Goal: Task Accomplishment & Management: Use online tool/utility

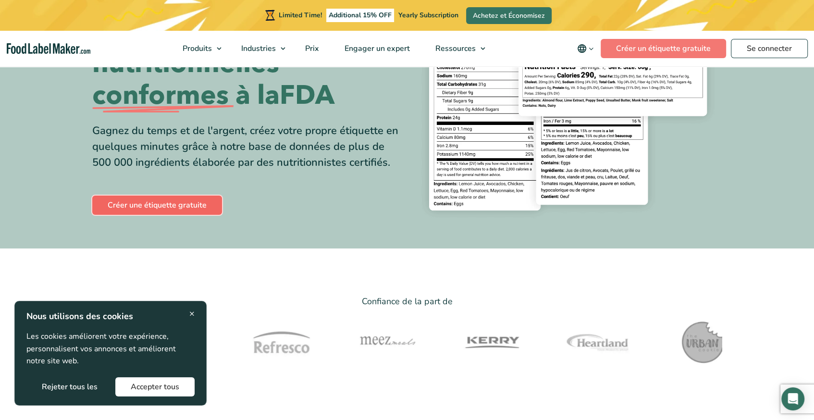
click at [163, 208] on link "Créer une étiquette gratuite" at bounding box center [157, 205] width 130 height 19
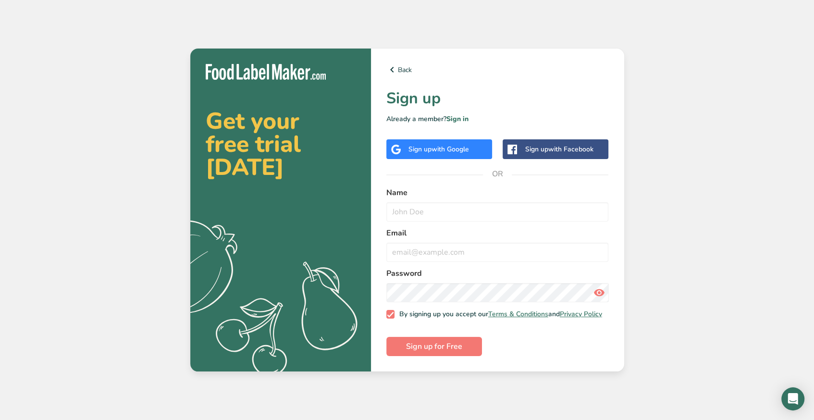
click at [454, 145] on span "with Google" at bounding box center [449, 149] width 37 height 9
click at [444, 145] on span "with Google" at bounding box center [449, 149] width 37 height 9
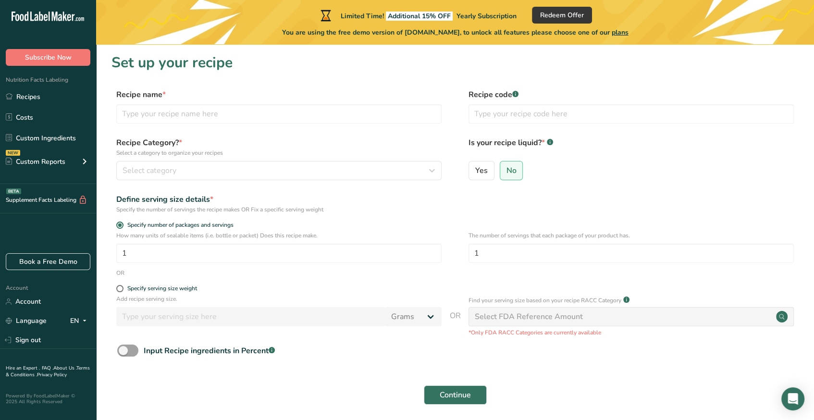
scroll to position [37, 0]
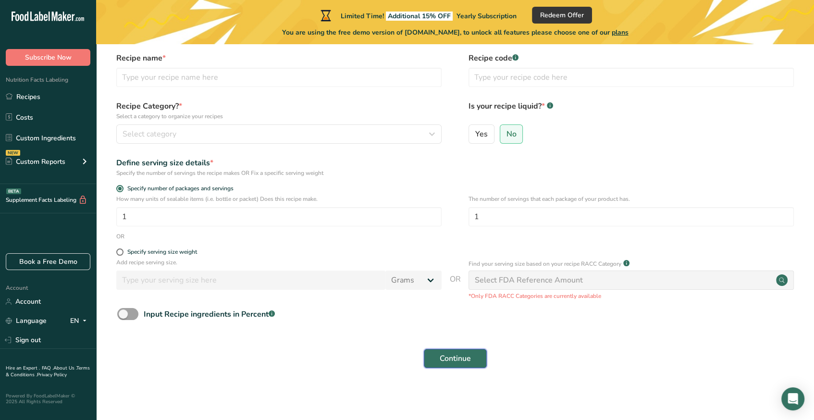
click at [448, 352] on button "Continue" at bounding box center [455, 358] width 63 height 19
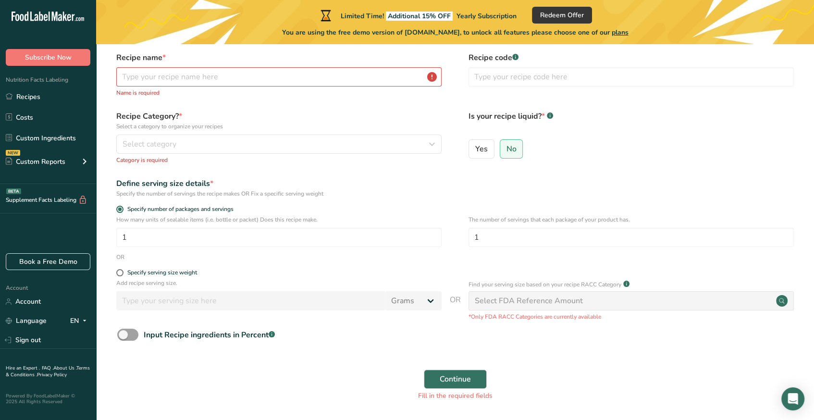
click at [528, 306] on div "Select FDA Reference Amount" at bounding box center [529, 301] width 108 height 12
click at [159, 81] on input "text" at bounding box center [278, 76] width 325 height 19
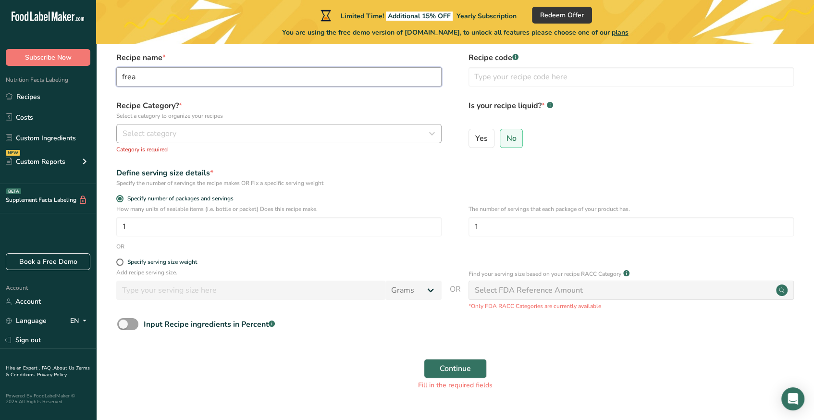
type input "frea"
click at [170, 135] on span "Select category" at bounding box center [150, 134] width 54 height 12
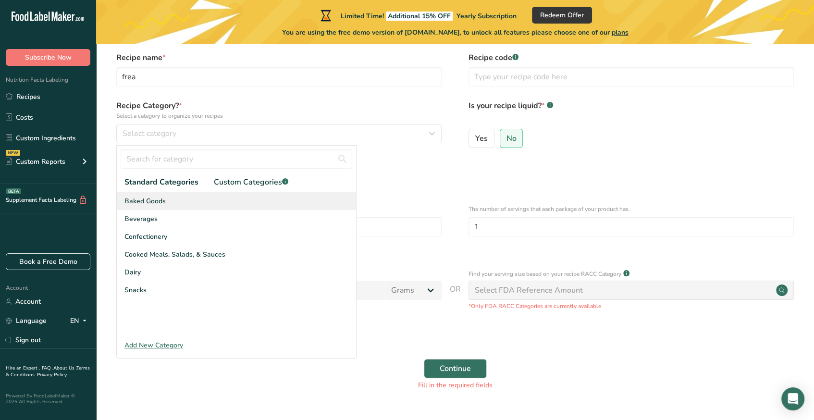
click at [199, 208] on div "Baked Goods" at bounding box center [236, 201] width 239 height 18
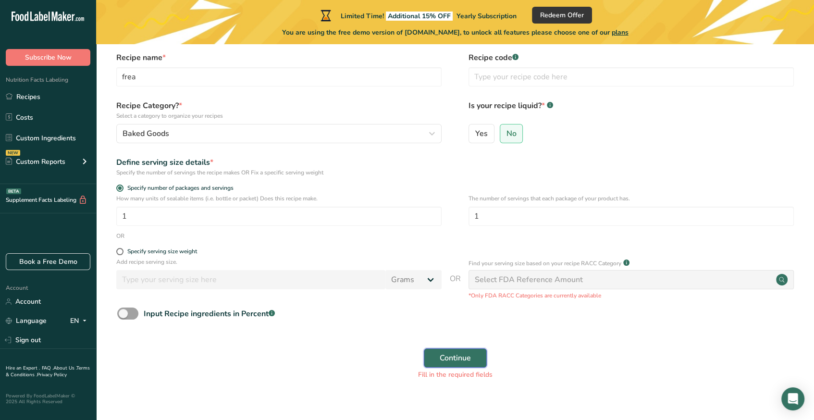
click at [453, 353] on span "Continue" at bounding box center [455, 358] width 31 height 12
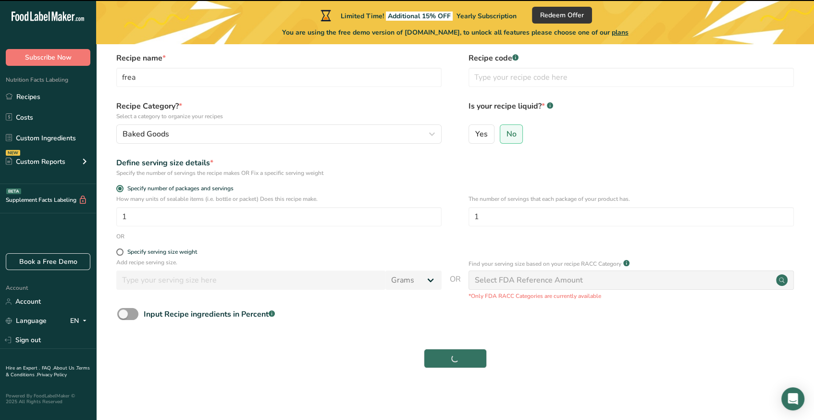
click at [504, 275] on div "Select FDA Reference Amount" at bounding box center [529, 280] width 108 height 12
